Goal: Task Accomplishment & Management: Use online tool/utility

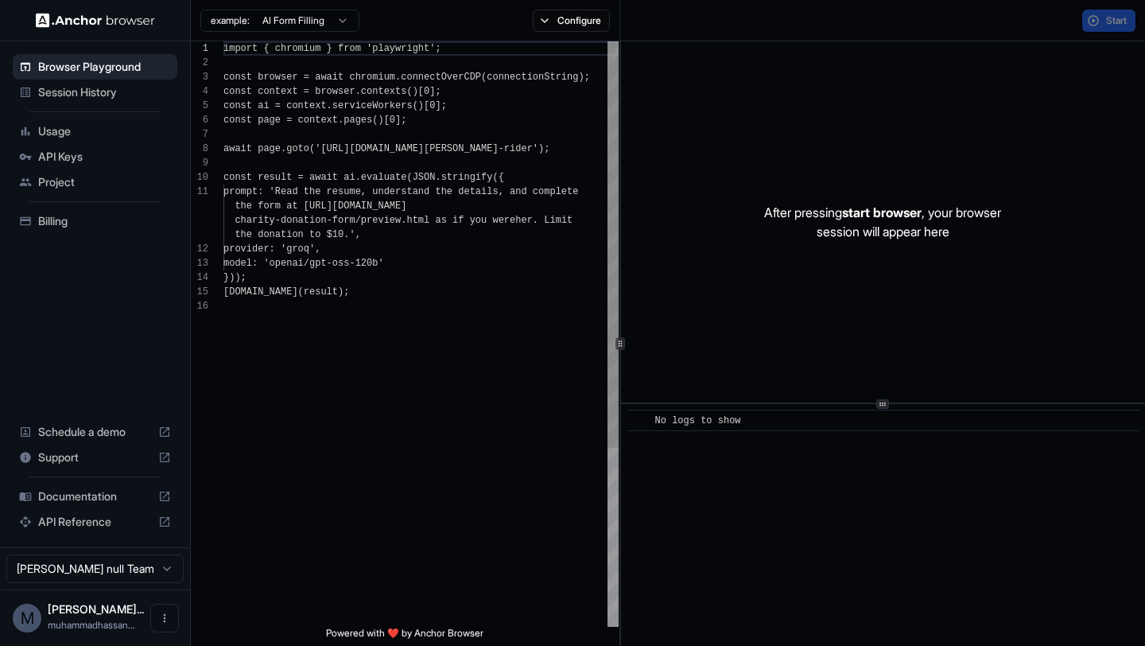
scroll to position [143, 0]
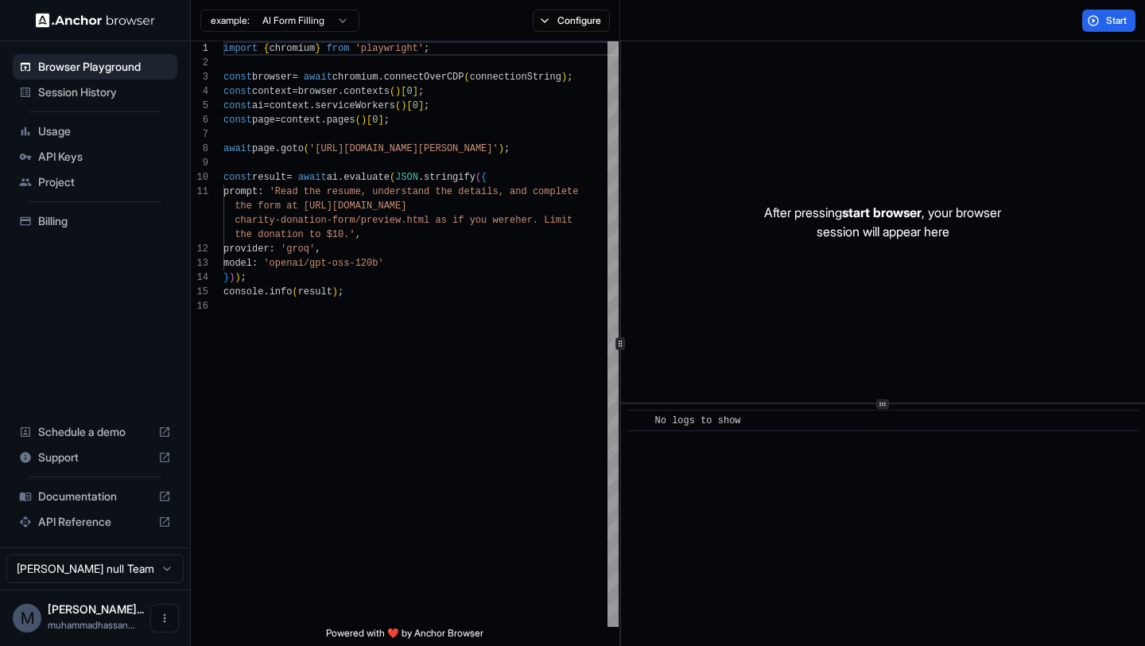
click at [48, 133] on span "Usage" at bounding box center [104, 131] width 133 height 16
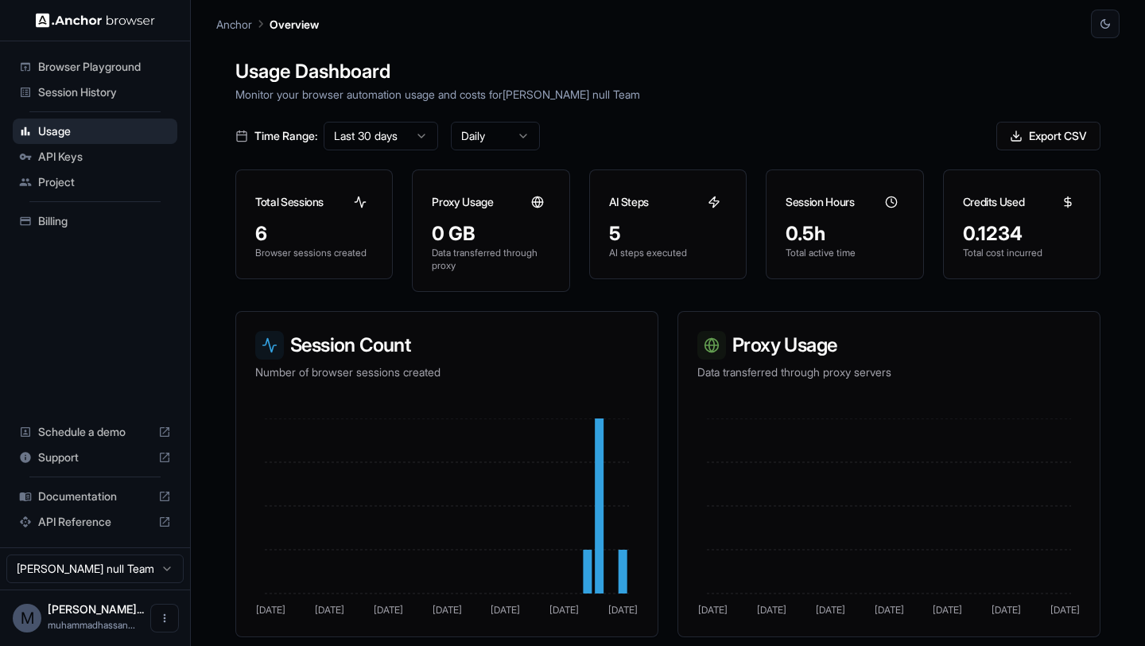
click at [68, 93] on span "Session History" at bounding box center [104, 92] width 133 height 16
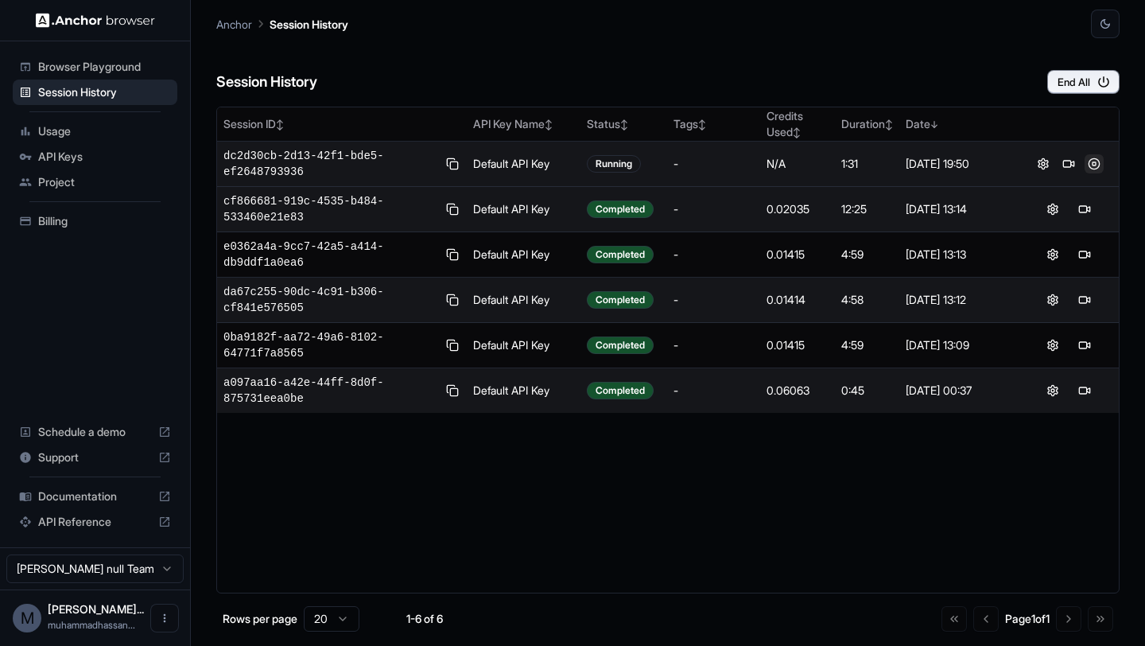
click at [1092, 164] on button at bounding box center [1094, 163] width 19 height 19
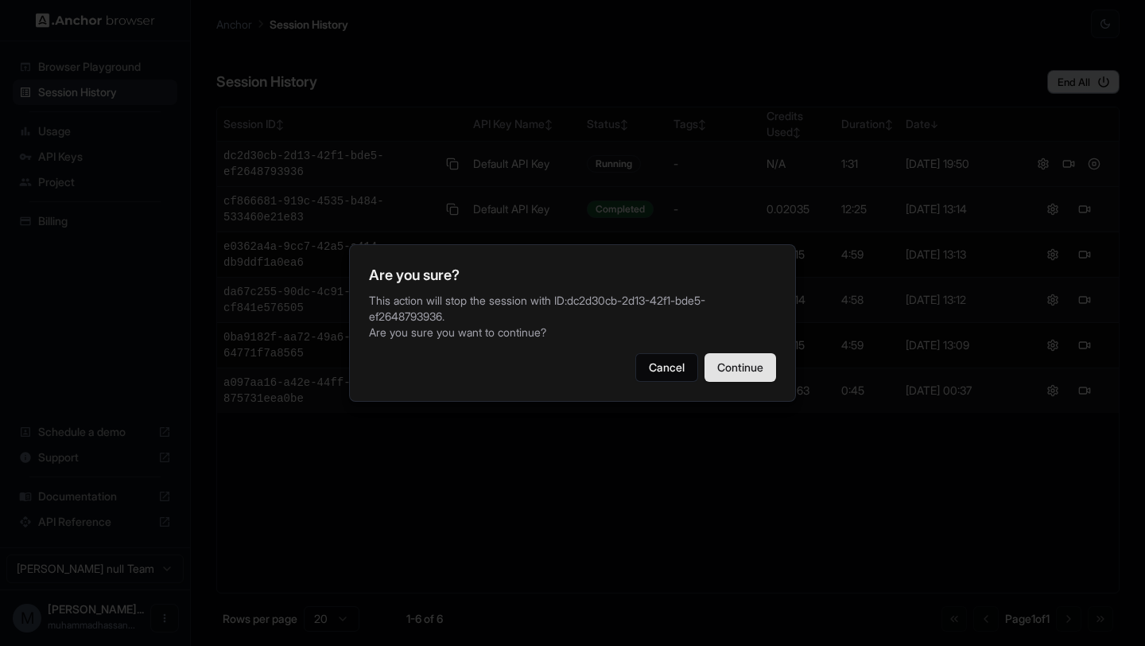
click at [739, 372] on button "Continue" at bounding box center [741, 367] width 72 height 29
